Goal: Information Seeking & Learning: Learn about a topic

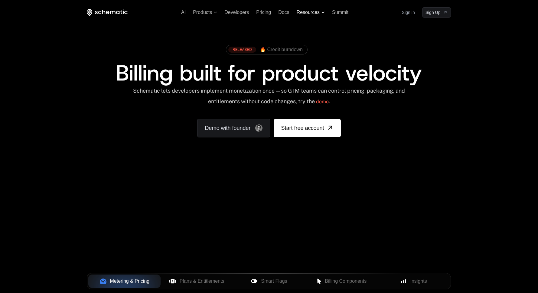
click at [316, 13] on span "Resources" at bounding box center [308, 12] width 23 height 5
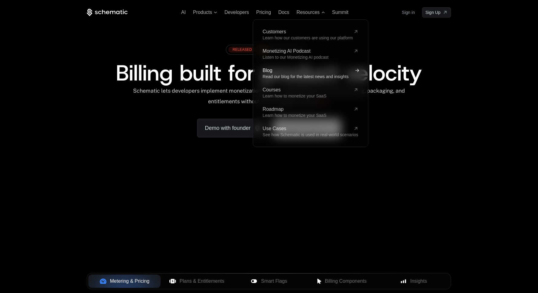
click at [283, 76] on span "Read our blog for the latest news and insights" at bounding box center [306, 76] width 86 height 5
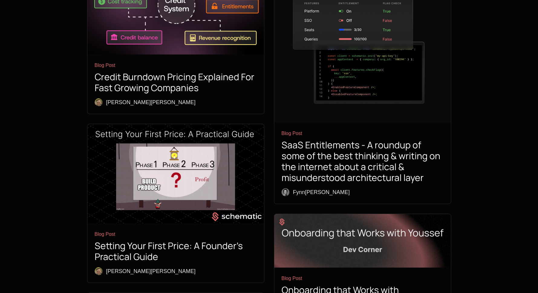
scroll to position [802, 0]
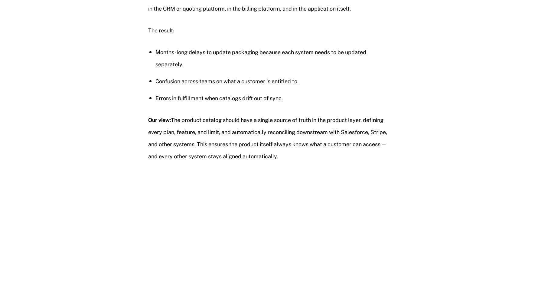
scroll to position [1233, 0]
